Goal: Task Accomplishment & Management: Manage account settings

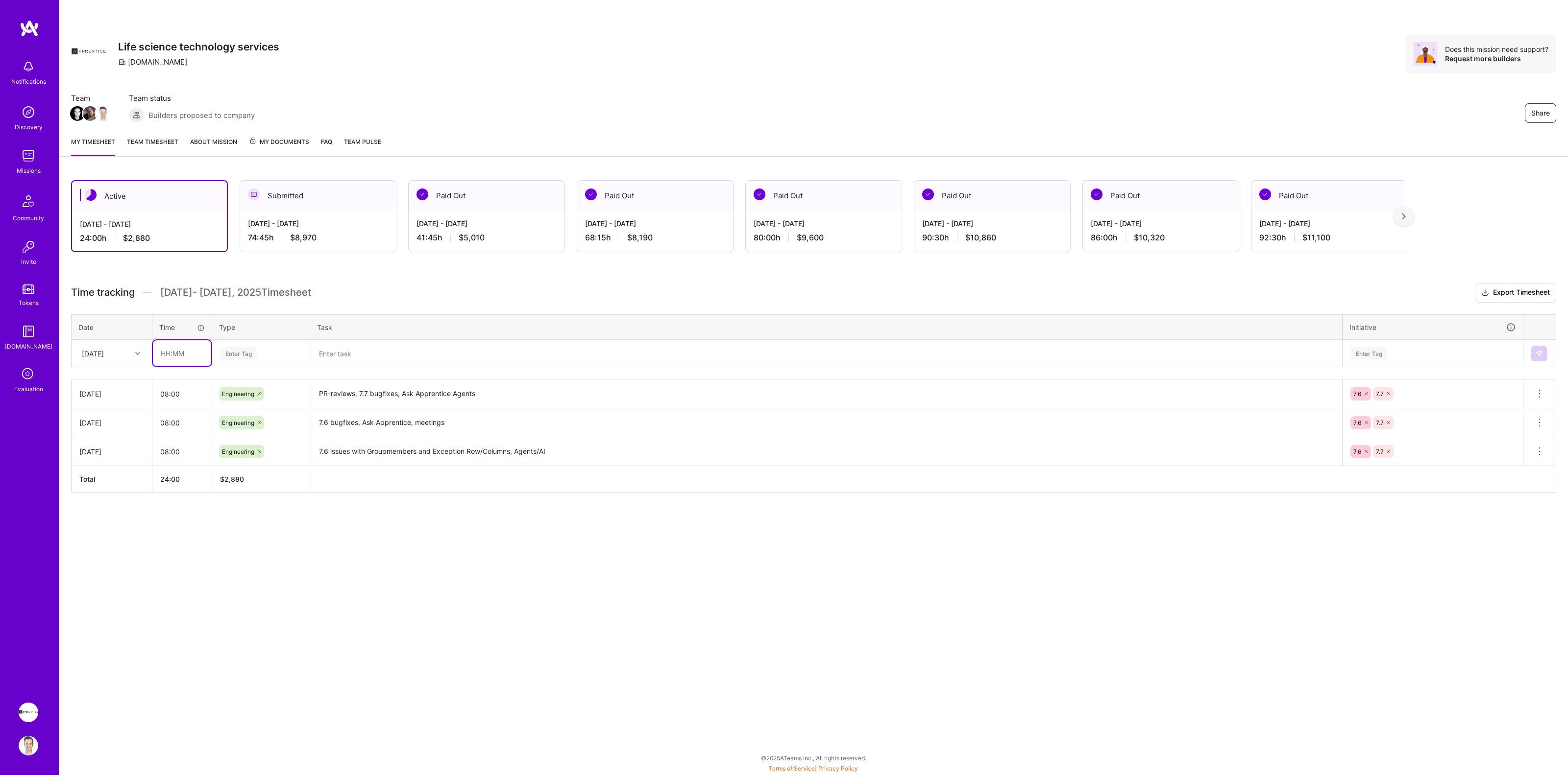
click at [192, 354] on input "text" at bounding box center [182, 353] width 58 height 26
type input "08:00"
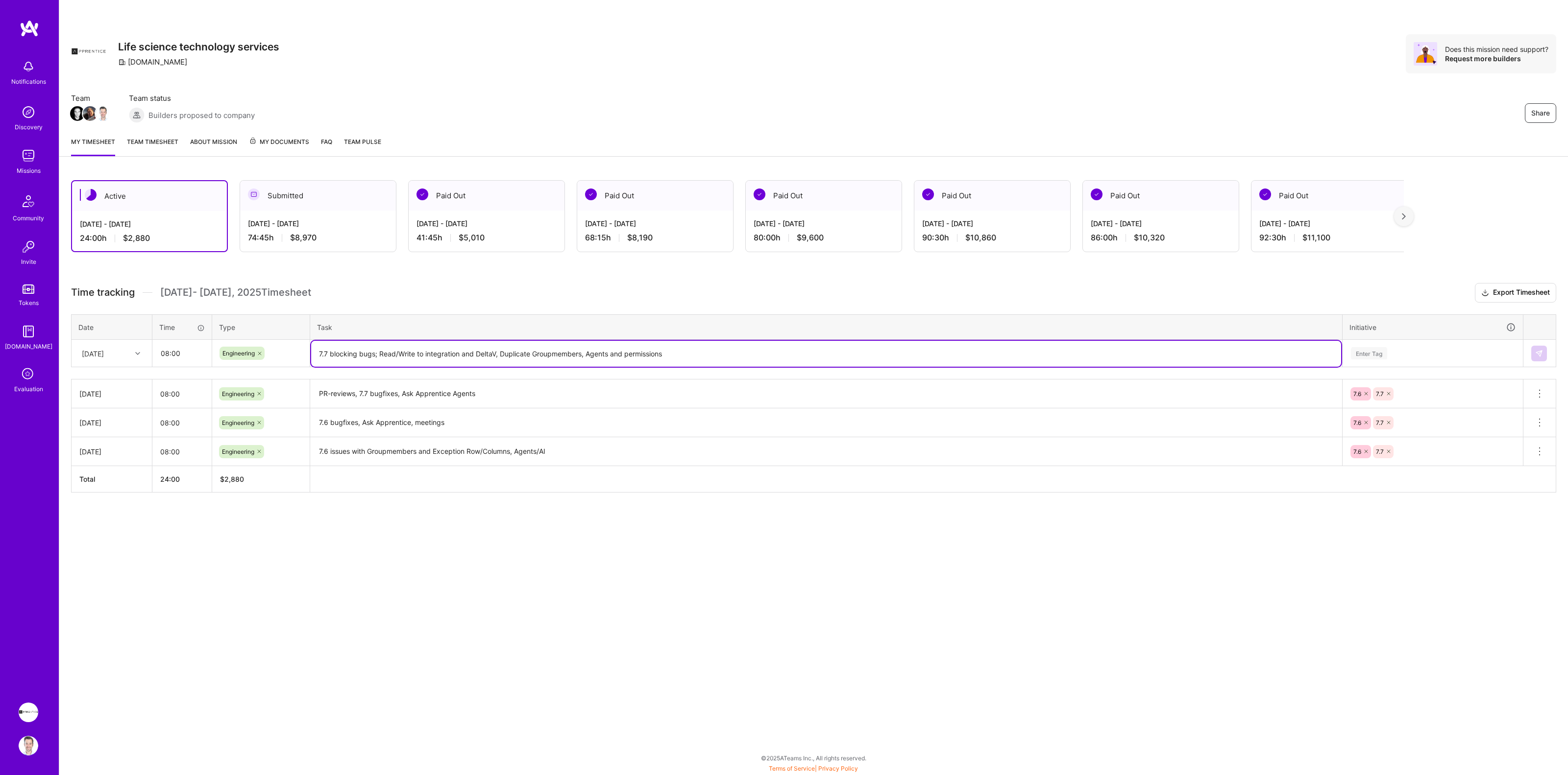
type textarea "7.7 blocking bugs; Read/Write to integration and DeltaV, Duplicate Groupmembers…"
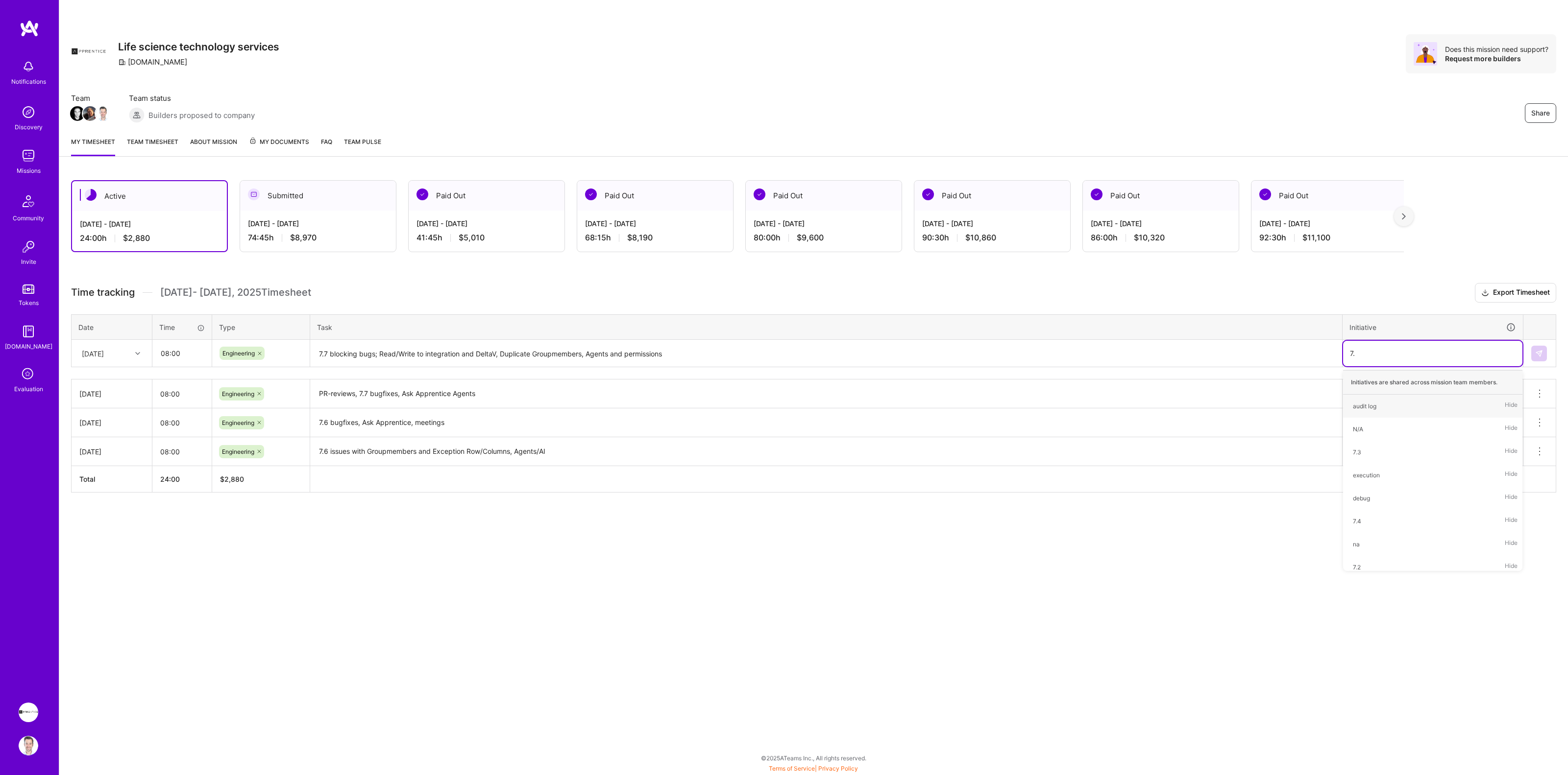
type input "7.7"
